Goal: Transaction & Acquisition: Book appointment/travel/reservation

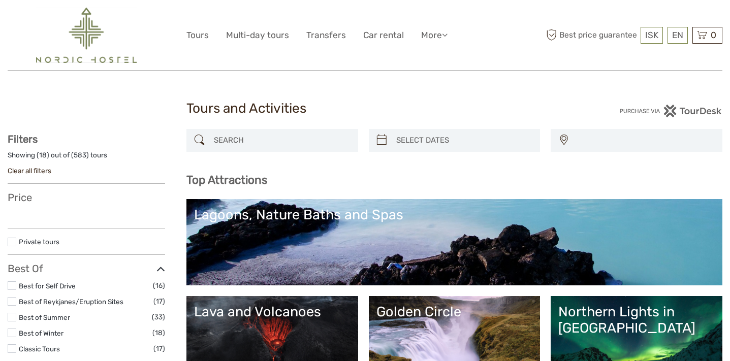
select select
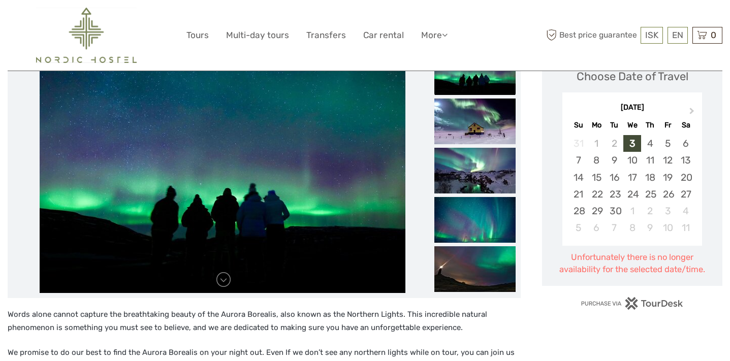
scroll to position [114, 0]
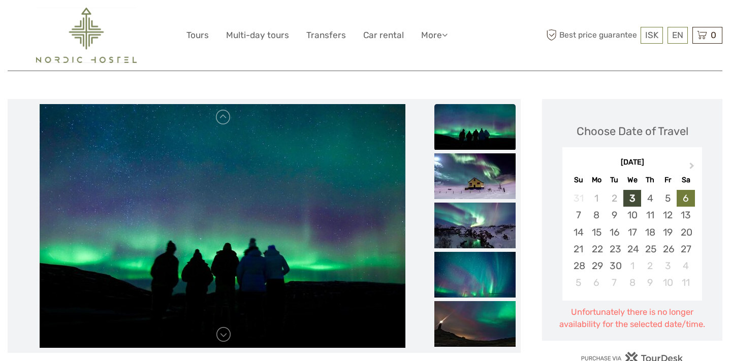
click at [685, 190] on div "6" at bounding box center [686, 198] width 18 height 17
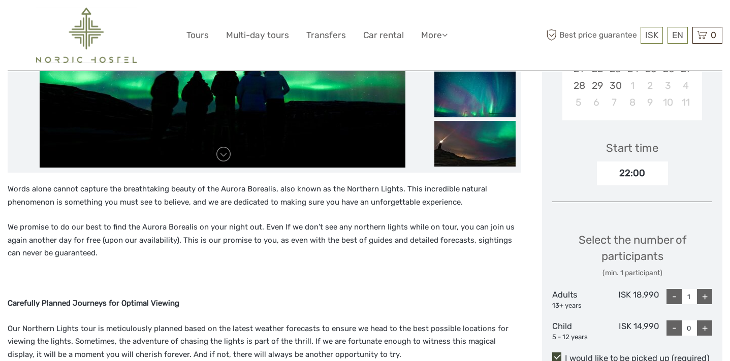
scroll to position [331, 0]
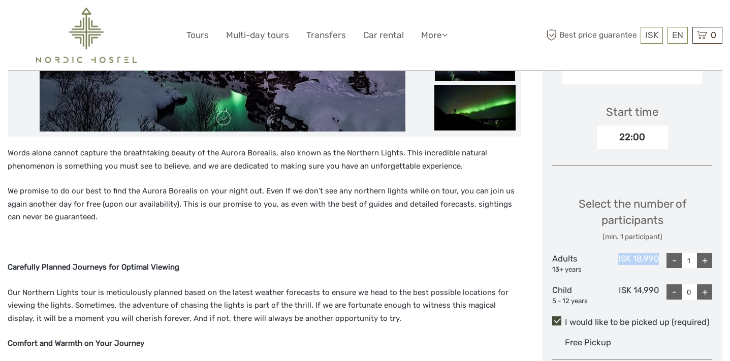
drag, startPoint x: 657, startPoint y: 246, endPoint x: 613, endPoint y: 249, distance: 44.3
click at [613, 253] on div "ISK 18,990" at bounding box center [631, 263] width 53 height 21
copy div "ISK 18,990"
click at [395, 236] on p at bounding box center [264, 242] width 513 height 13
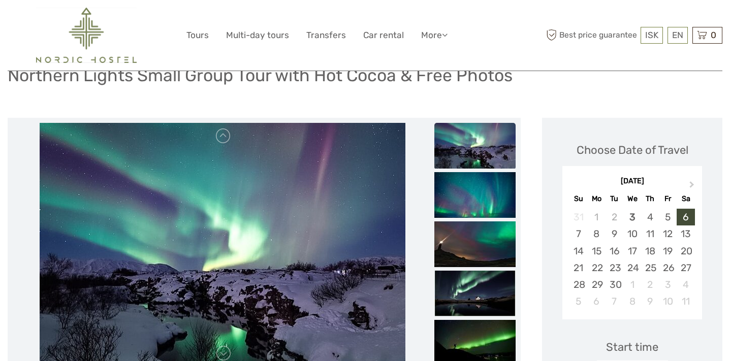
scroll to position [105, 0]
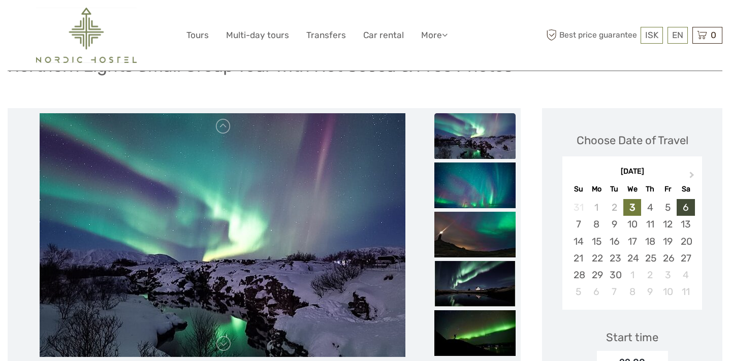
click at [630, 199] on div "3" at bounding box center [632, 207] width 18 height 17
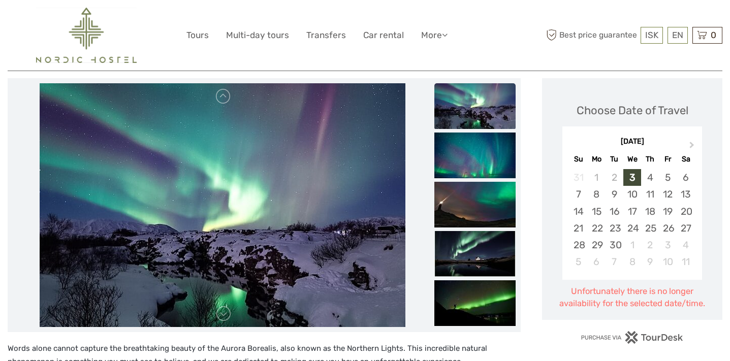
scroll to position [137, 0]
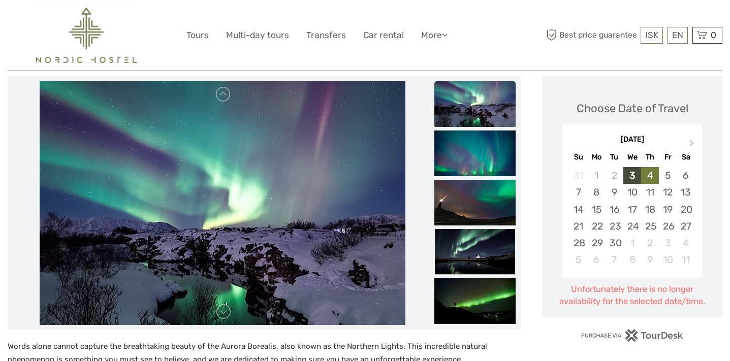
click at [649, 167] on div "4" at bounding box center [650, 175] width 18 height 17
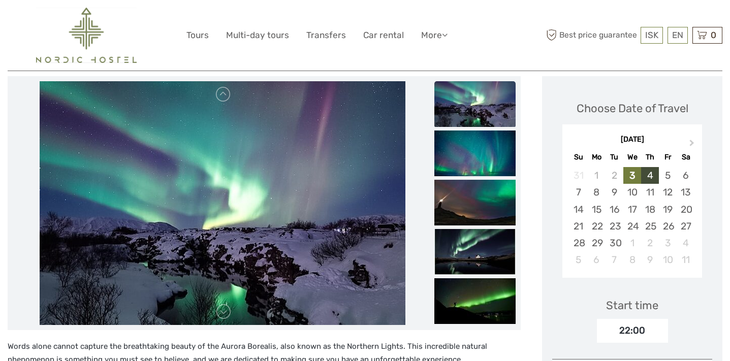
click at [631, 167] on div "3" at bounding box center [632, 175] width 18 height 17
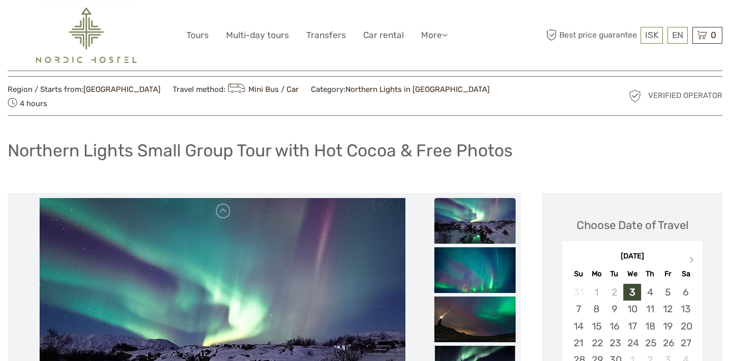
scroll to position [0, 0]
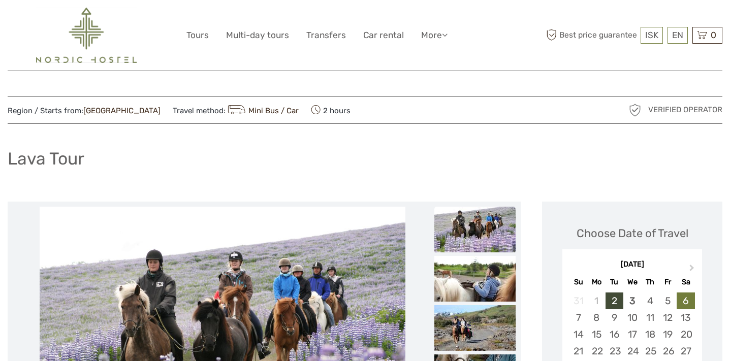
click at [683, 300] on div "6" at bounding box center [686, 301] width 18 height 17
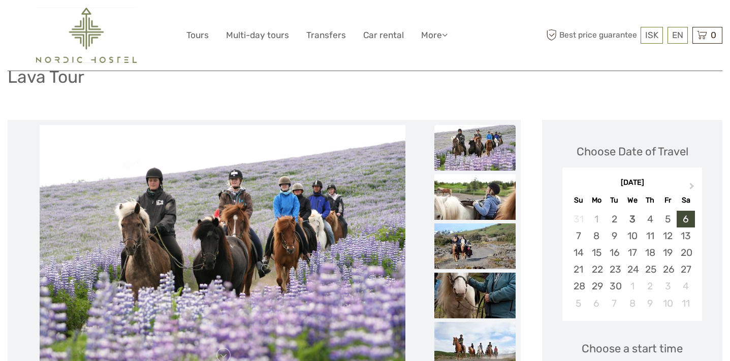
scroll to position [35, 0]
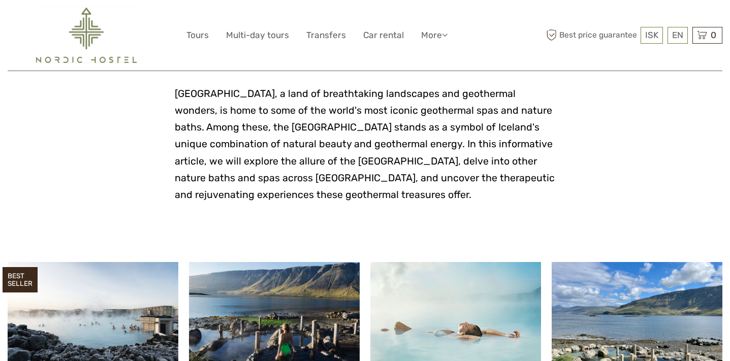
scroll to position [412, 0]
